Goal: Information Seeking & Learning: Learn about a topic

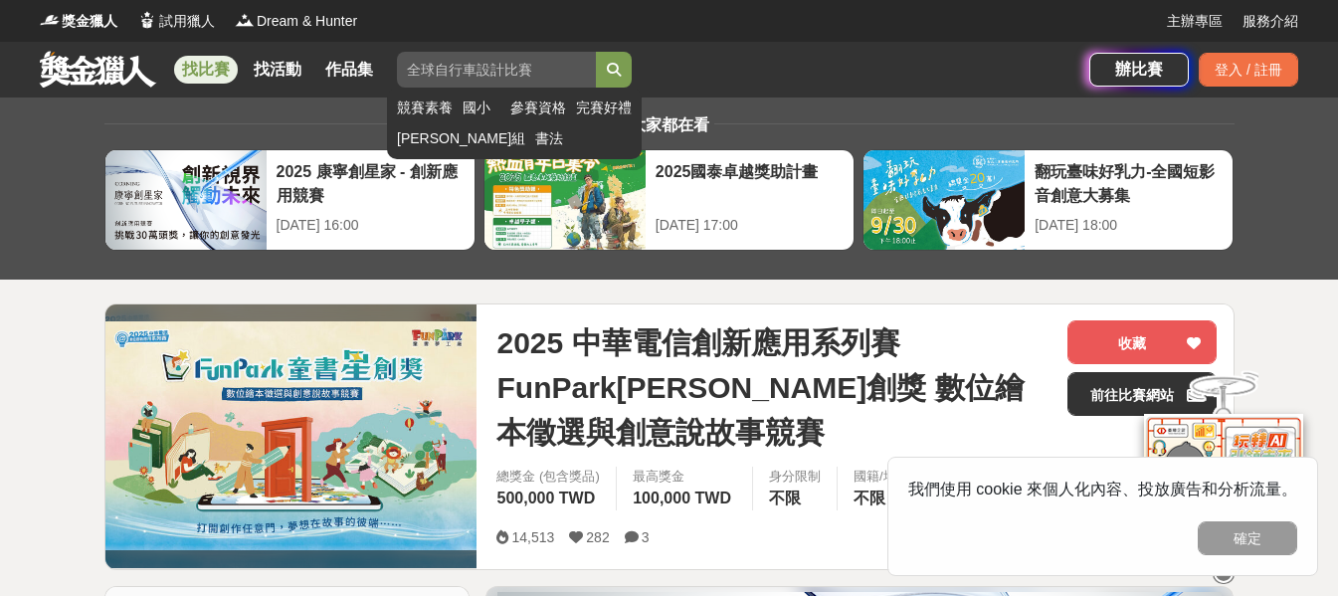
click at [530, 77] on input "search" at bounding box center [496, 70] width 199 height 36
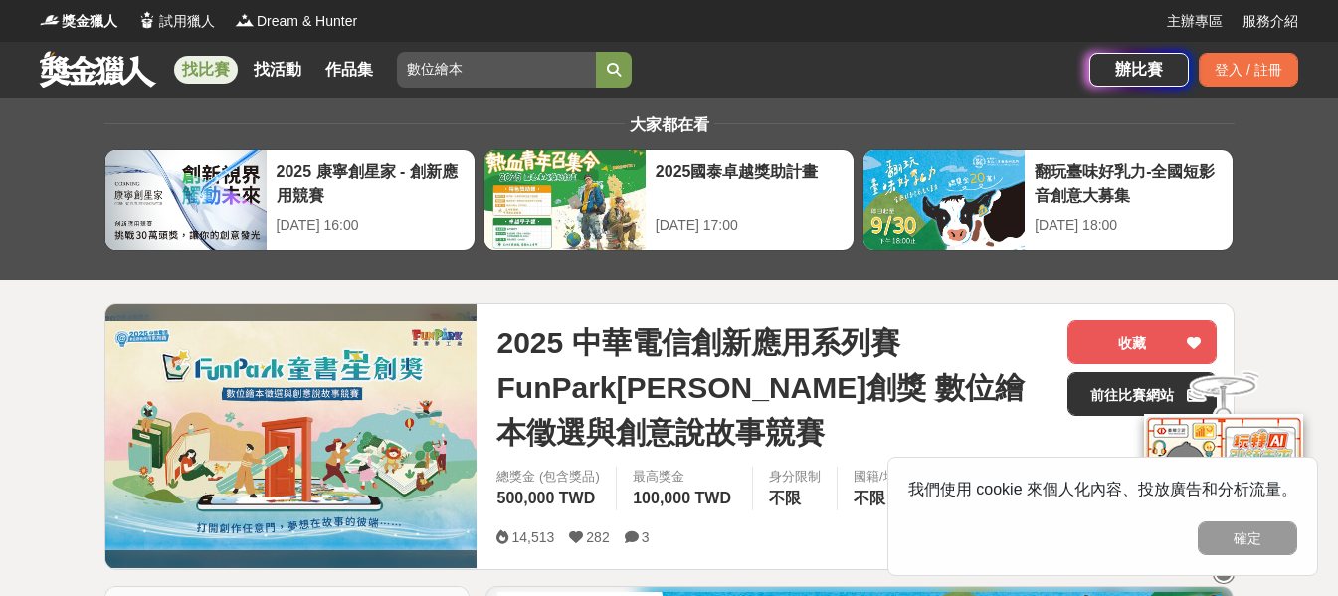
click at [596, 52] on button "submit" at bounding box center [614, 70] width 36 height 36
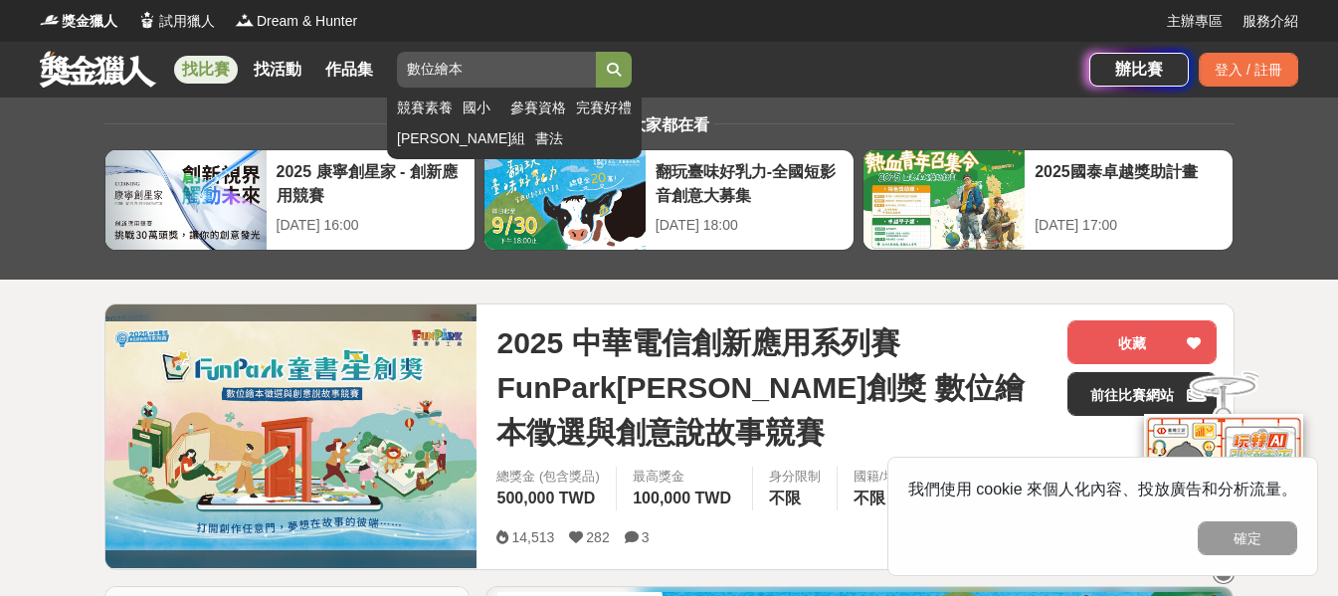
drag, startPoint x: 539, startPoint y: 73, endPoint x: 479, endPoint y: 74, distance: 59.7
click at [479, 74] on input "數位繪本" at bounding box center [496, 70] width 199 height 36
click at [596, 52] on button "submit" at bounding box center [614, 70] width 36 height 36
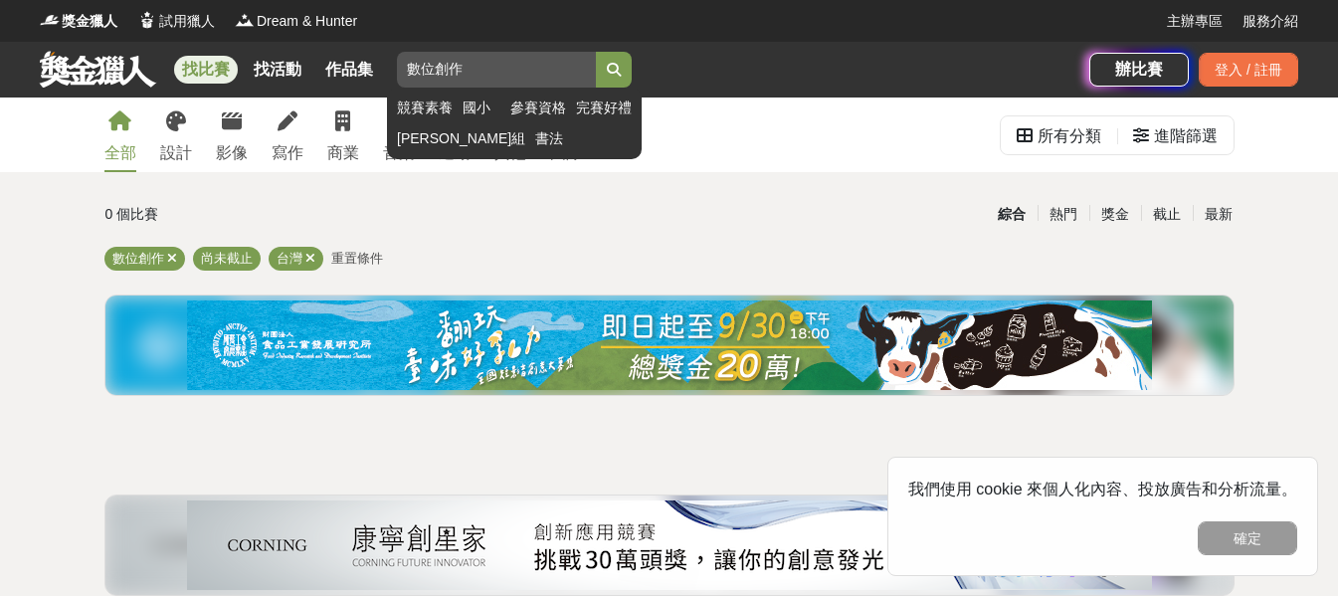
click at [621, 63] on icon "submit" at bounding box center [614, 70] width 14 height 14
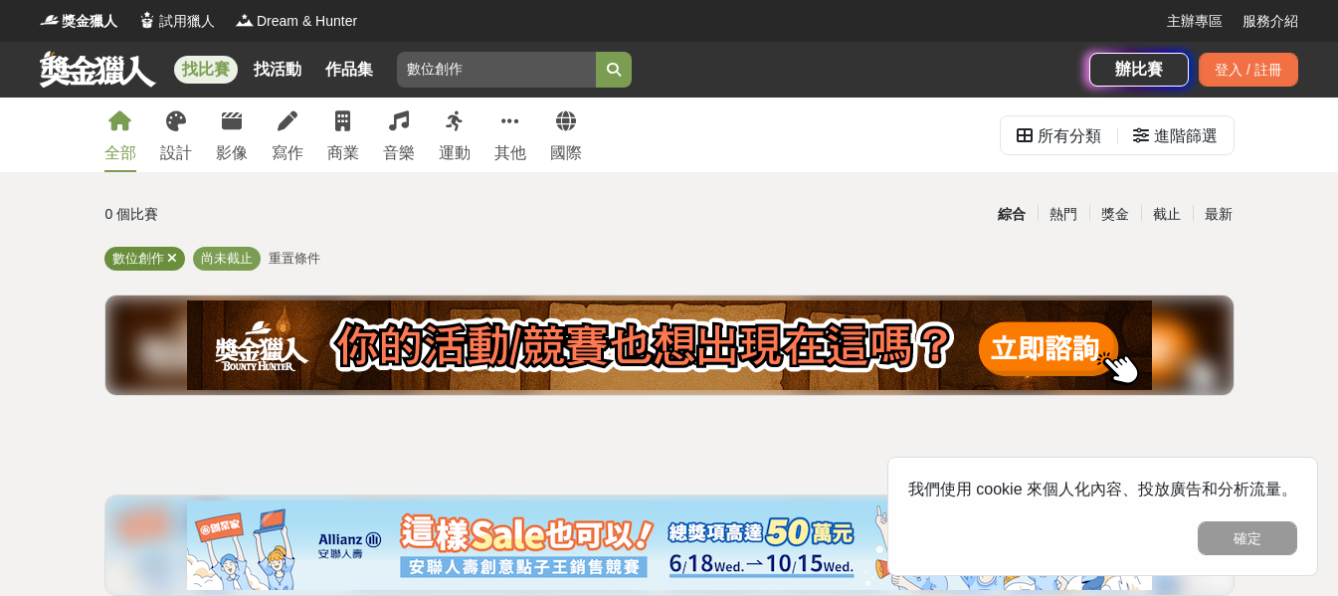
click at [164, 260] on span "數位創作" at bounding box center [138, 258] width 52 height 15
click at [297, 123] on icon at bounding box center [288, 121] width 20 height 20
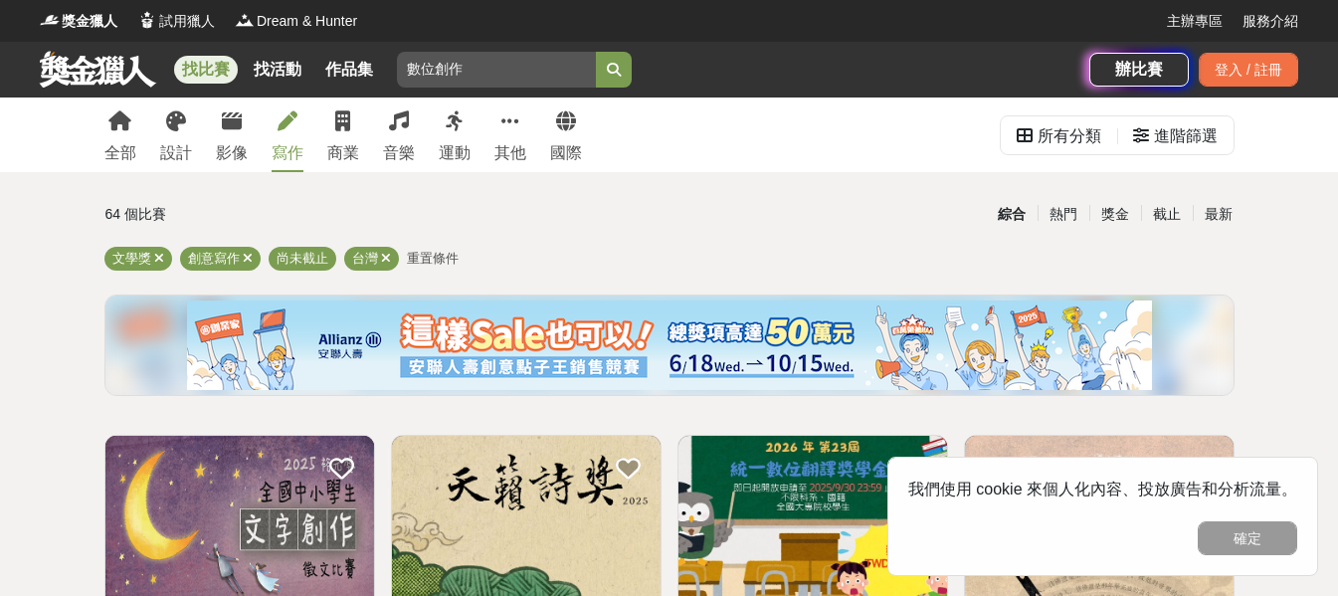
drag, startPoint x: 583, startPoint y: 76, endPoint x: 85, endPoint y: 88, distance: 498.5
click at [85, 88] on div "找比賽 找活動 作品集 數位創作 競賽素養 國小 參賽資格 完賽好禮 [PERSON_NAME]組 書法" at bounding box center [565, 70] width 1050 height 56
click at [596, 52] on button "submit" at bounding box center [614, 70] width 36 height 36
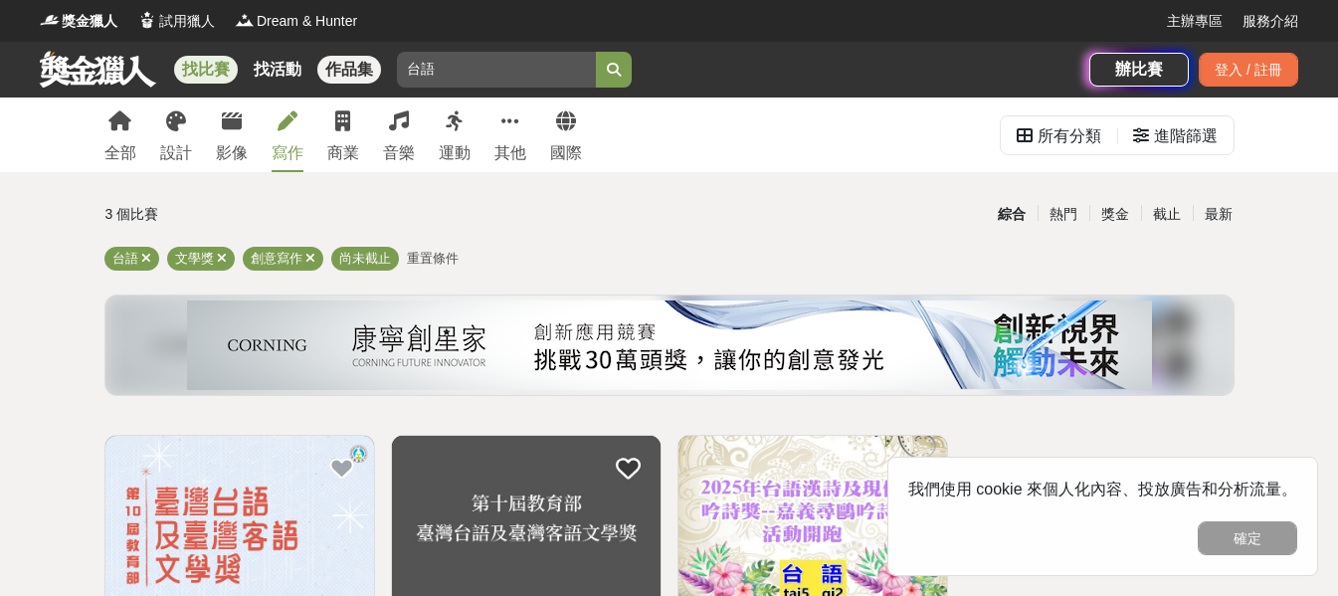
drag, startPoint x: 533, startPoint y: 67, endPoint x: 378, endPoint y: 75, distance: 155.4
click at [378, 75] on div "找比賽 找活動 作品集 台語 競賽素養 國小 參賽資格 完賽好禮 [PERSON_NAME]組 書法" at bounding box center [565, 70] width 1050 height 56
type input "歷史"
click at [596, 52] on button "submit" at bounding box center [614, 70] width 36 height 36
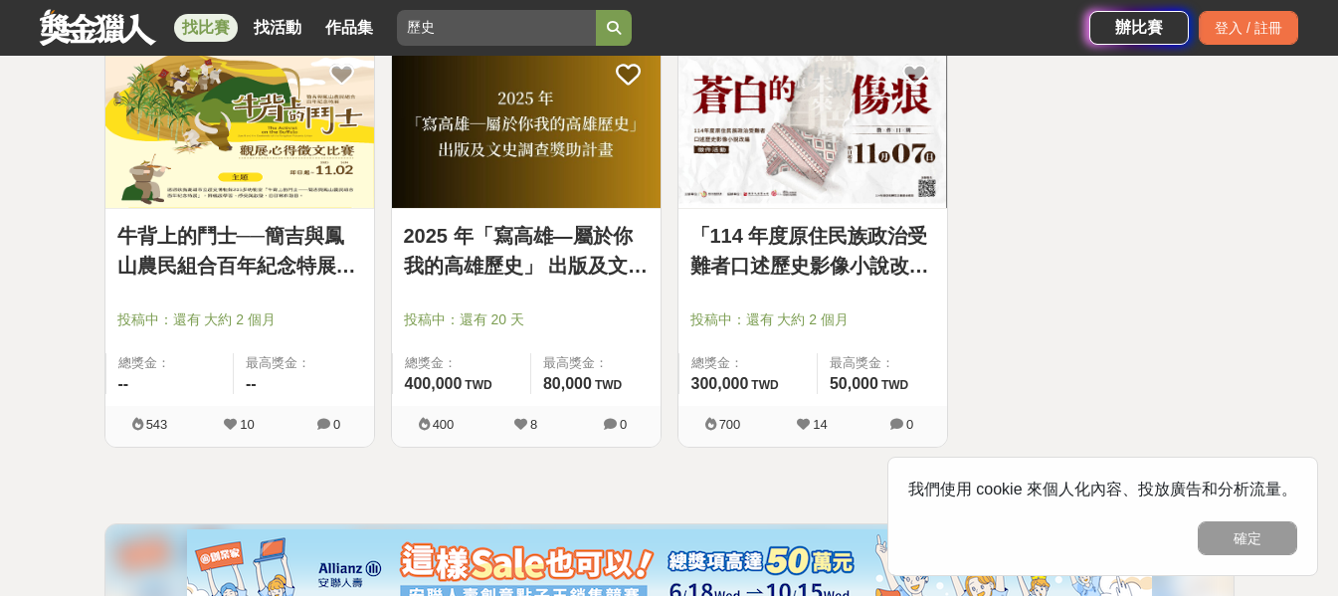
scroll to position [398, 0]
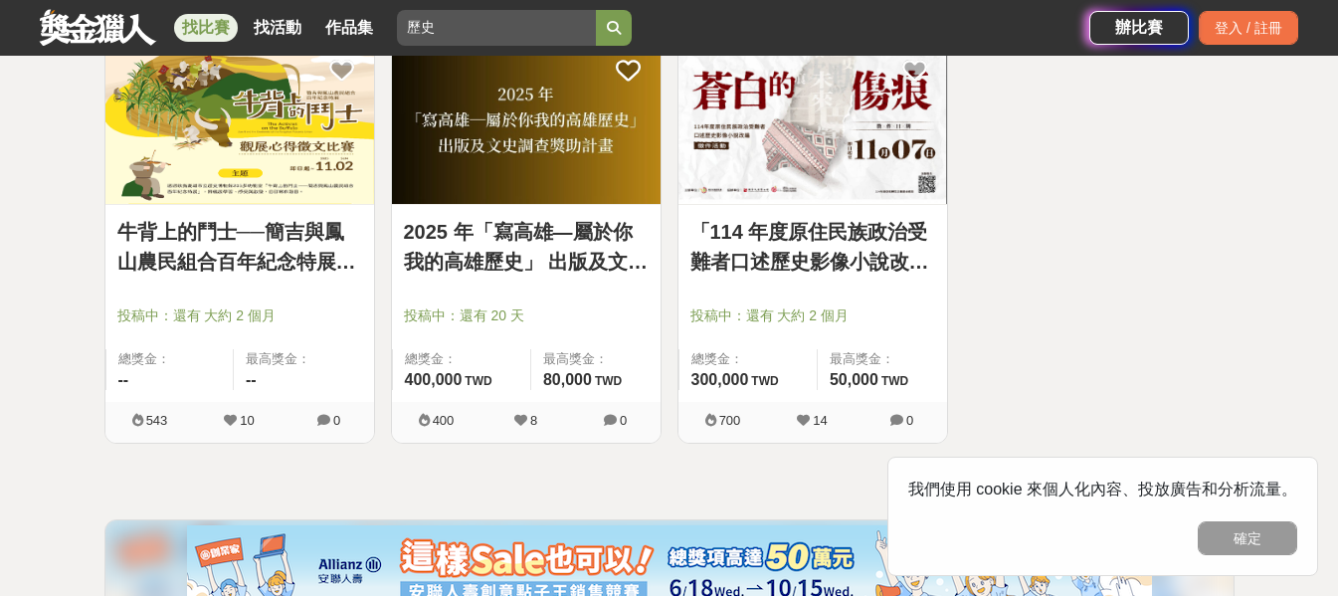
click at [191, 247] on link "牛背上的鬥士──簡吉與鳳山農民組合百年紀念特展觀展心得 徵文比賽" at bounding box center [239, 247] width 245 height 60
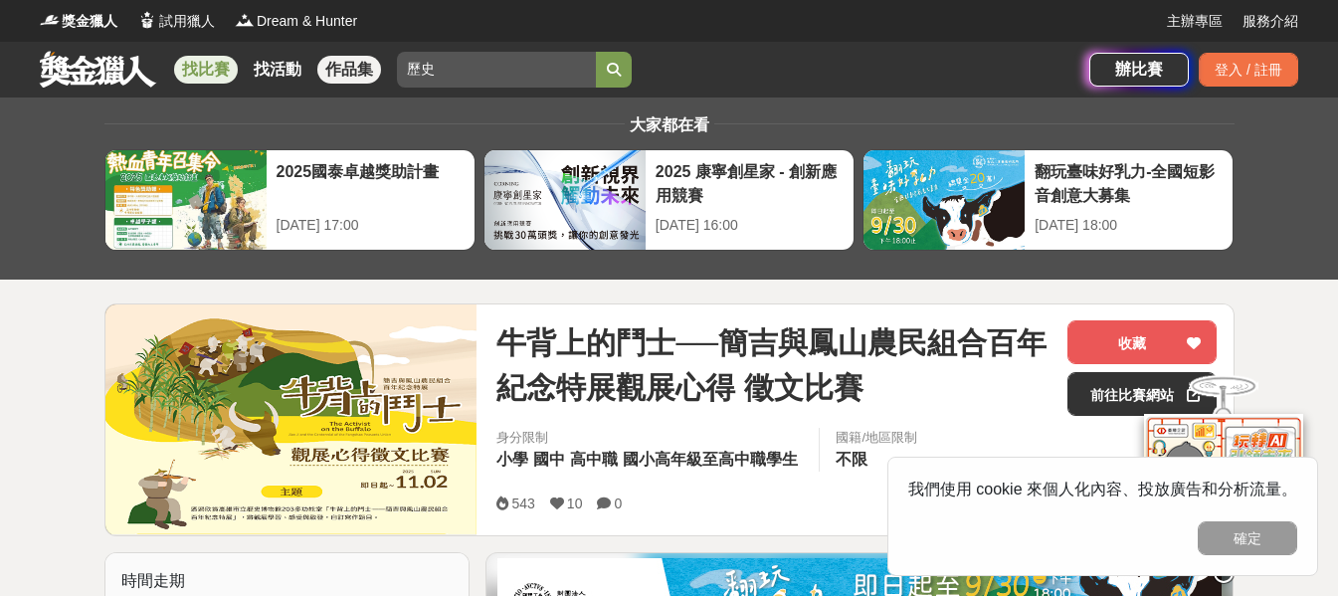
drag, startPoint x: 496, startPoint y: 63, endPoint x: 397, endPoint y: 71, distance: 99.8
click at [397, 71] on div "找比賽 找活動 作品集 歷史 競賽素養 國小 參賽資格 完賽好禮 [PERSON_NAME]組 書法" at bounding box center [565, 70] width 1050 height 56
